Goal: Transaction & Acquisition: Purchase product/service

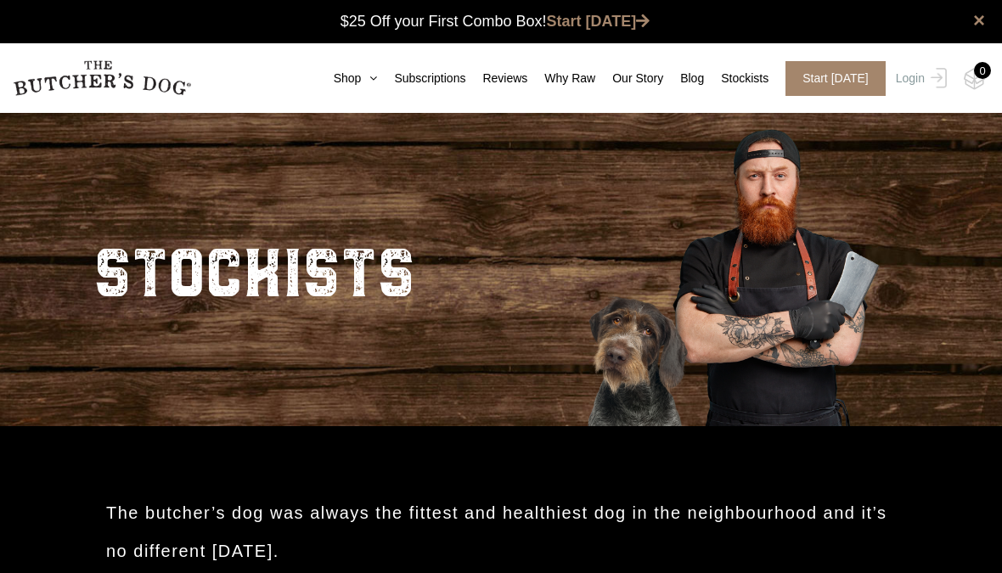
scroll to position [1, 0]
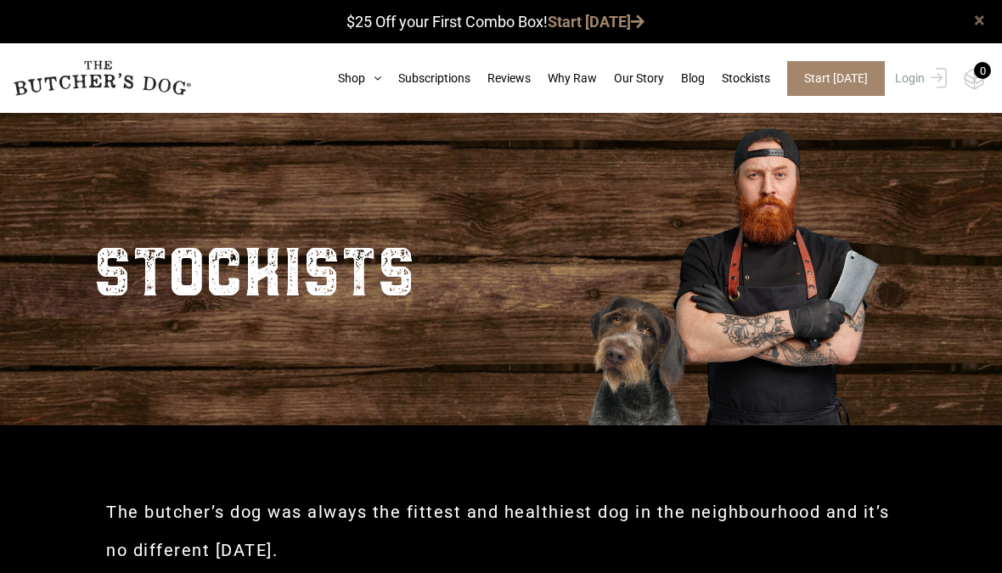
click at [974, 14] on link "×" at bounding box center [979, 20] width 11 height 20
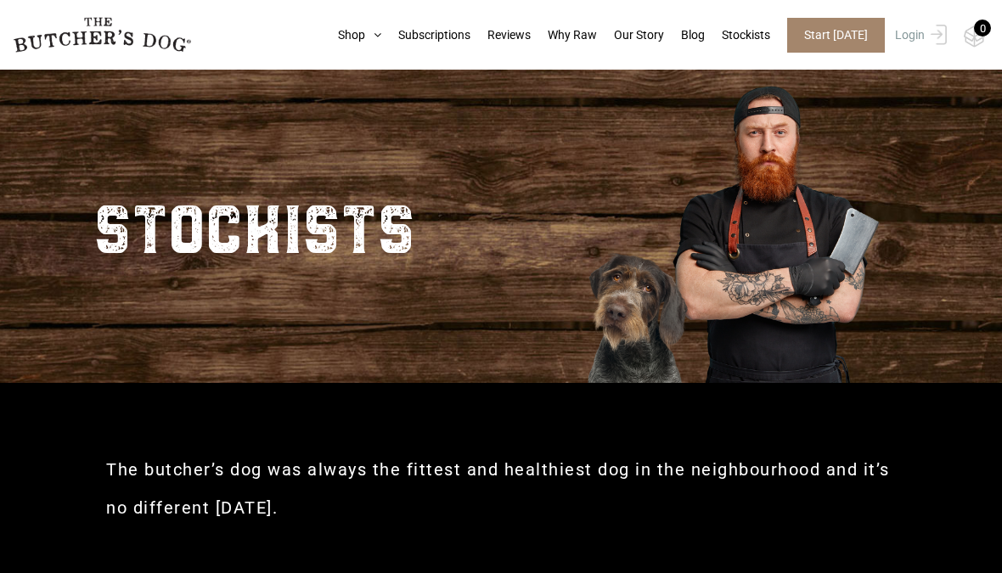
click at [96, 39] on img at bounding box center [102, 35] width 178 height 36
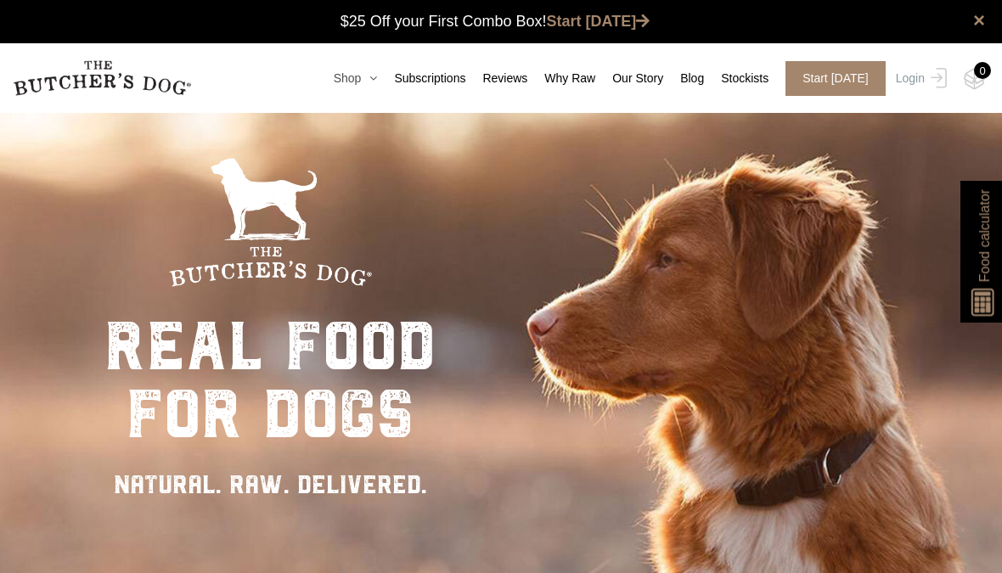
scroll to position [1, 0]
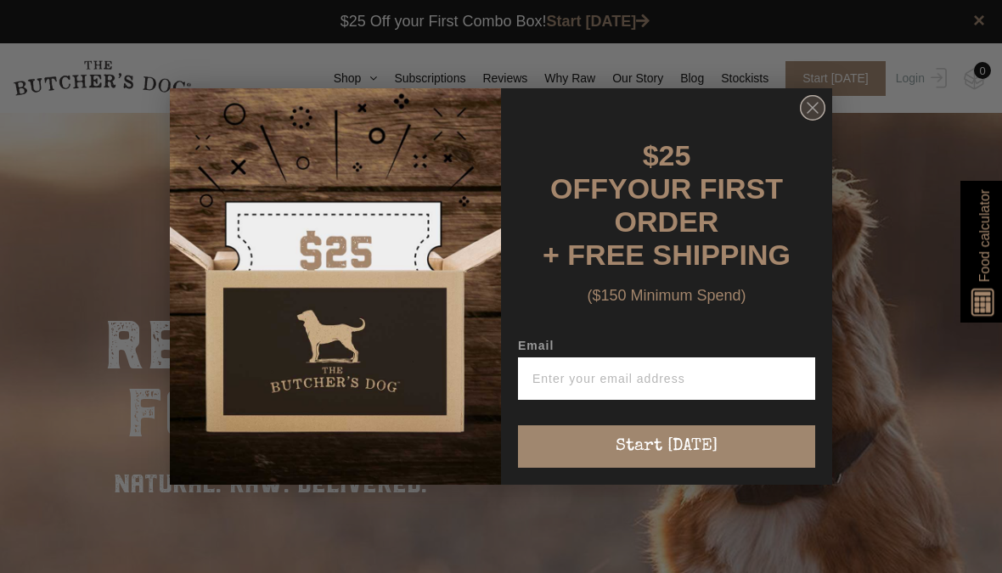
click at [806, 121] on circle "Close dialog" at bounding box center [812, 108] width 25 height 25
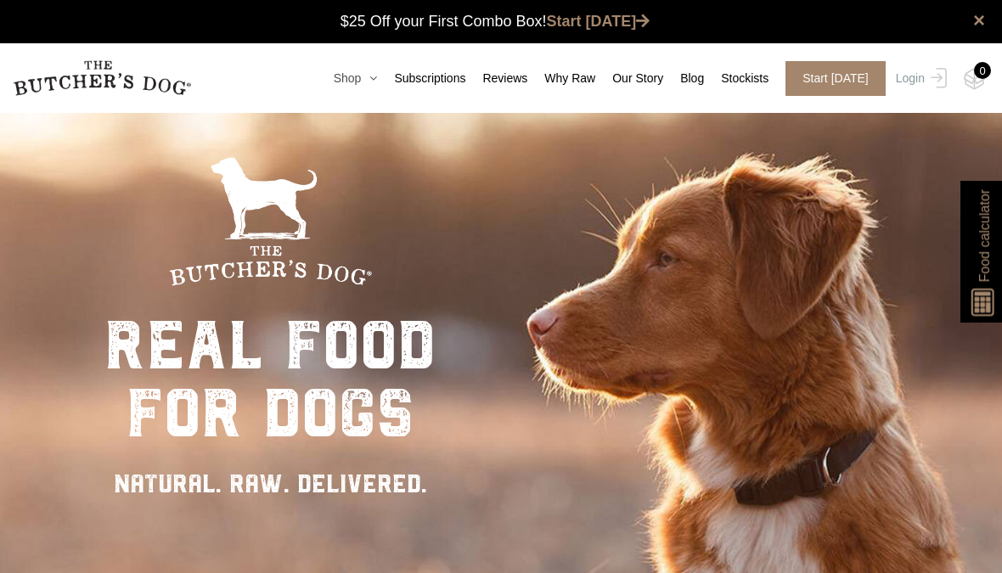
click at [361, 80] on icon at bounding box center [369, 78] width 16 height 12
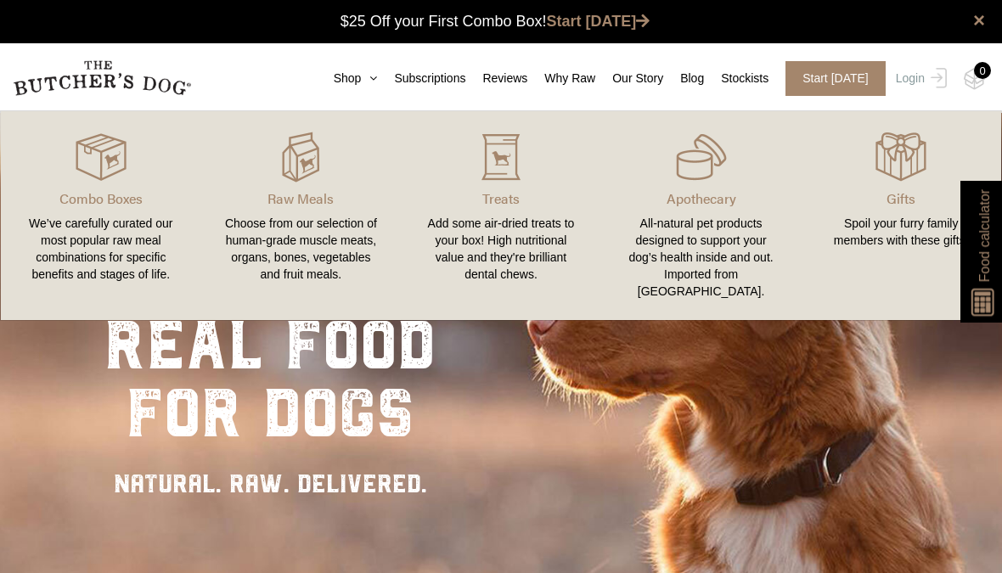
click at [255, 234] on div "Choose from our selection of human-grade muscle meats, organs, bones, vegetable…" at bounding box center [302, 249] width 160 height 68
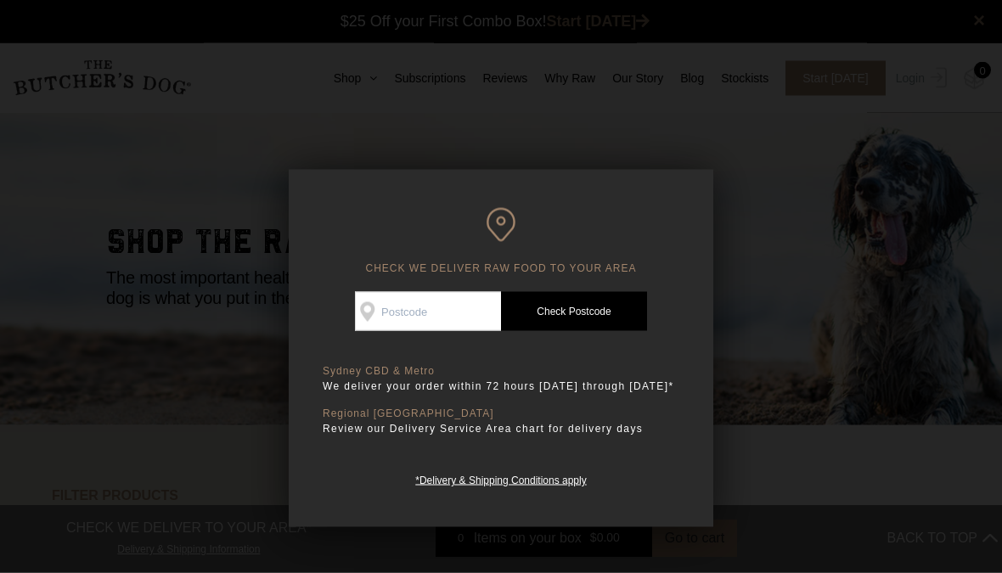
click at [611, 313] on link "Check Postcode" at bounding box center [574, 311] width 146 height 39
click at [463, 306] on input "Check Availability At" at bounding box center [428, 311] width 146 height 39
type input "4895"
click at [609, 322] on link "Check Postcode" at bounding box center [574, 311] width 146 height 39
